Goal: Task Accomplishment & Management: Use online tool/utility

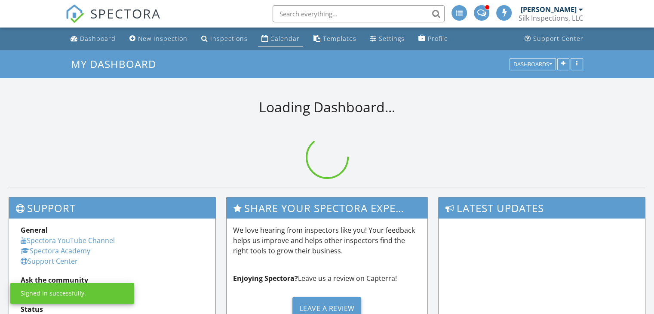
click at [287, 38] on div "Calendar" at bounding box center [284, 38] width 29 height 8
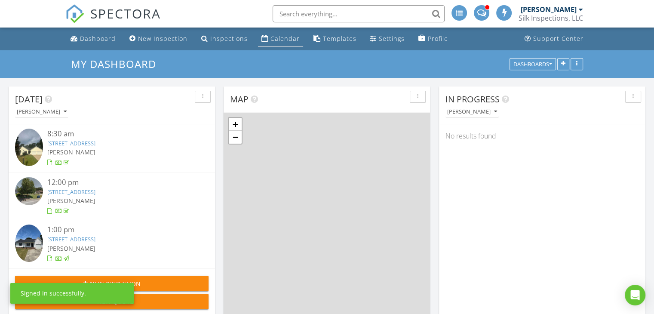
scroll to position [710, 667]
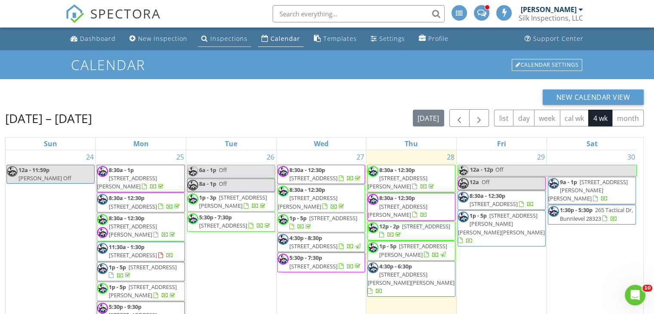
click at [231, 42] on div "Inspections" at bounding box center [228, 38] width 37 height 8
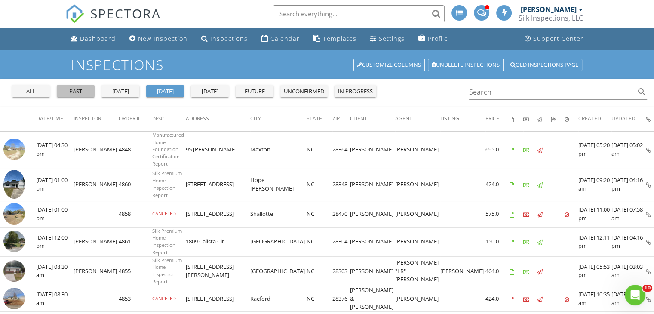
click at [81, 90] on div "past" at bounding box center [75, 91] width 31 height 9
click at [545, 91] on input "Search" at bounding box center [552, 92] width 166 height 14
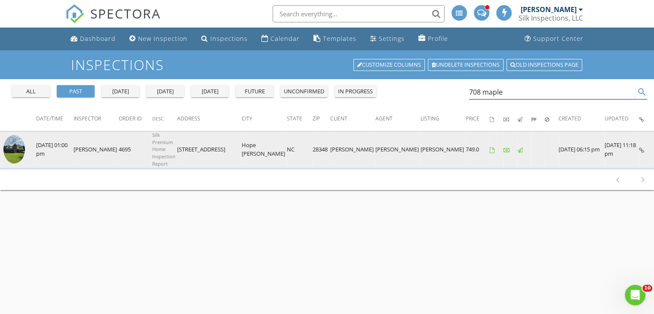
type input "708 maple"
click at [640, 148] on icon at bounding box center [641, 150] width 5 height 6
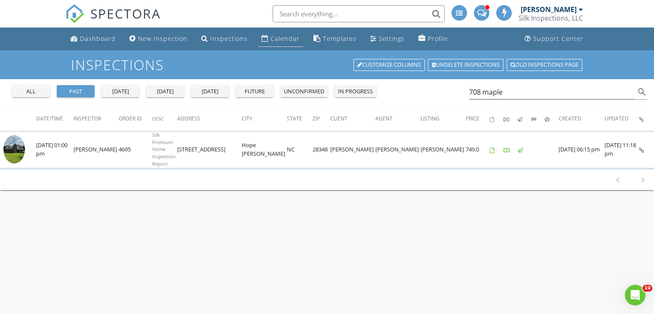
click at [278, 40] on div "Calendar" at bounding box center [284, 38] width 29 height 8
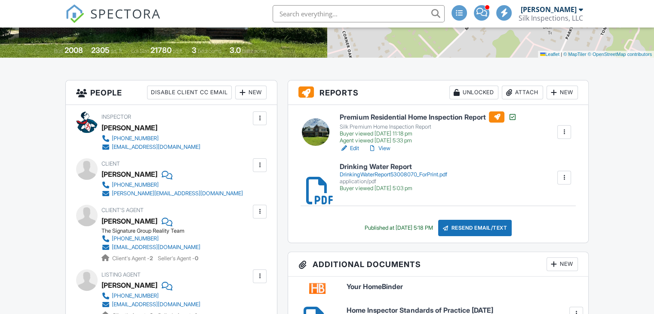
click at [562, 133] on div at bounding box center [564, 132] width 9 height 9
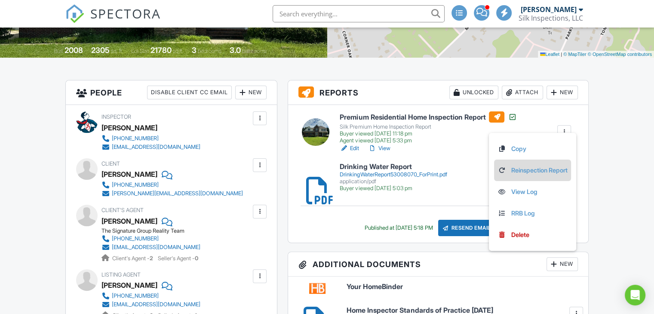
click at [532, 166] on link "Reinspection Report" at bounding box center [532, 170] width 70 height 9
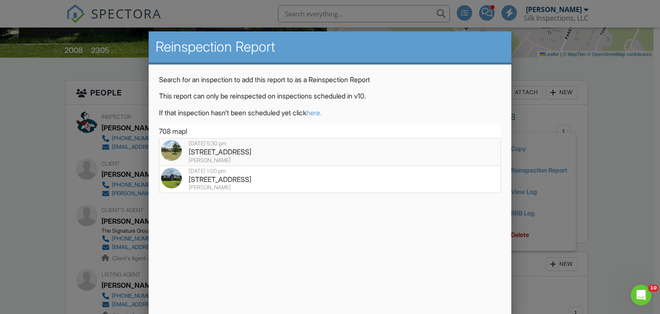
click at [237, 150] on div "708 Maple Grove Ct, Hope Mills, NC 28348" at bounding box center [330, 151] width 338 height 9
type input "708 Maple Grove Ct, Hope Mills, NC 28348"
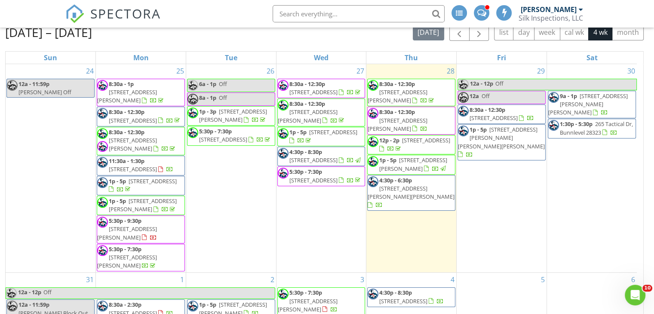
click at [322, 117] on span "2924 Beringer Dr , Fayetteville 28306" at bounding box center [308, 116] width 60 height 16
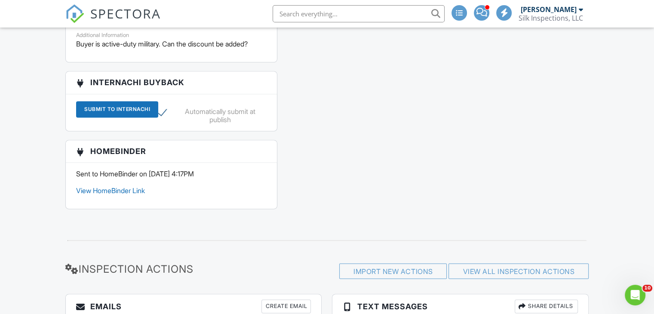
scroll to position [1032, 0]
